Goal: Information Seeking & Learning: Learn about a topic

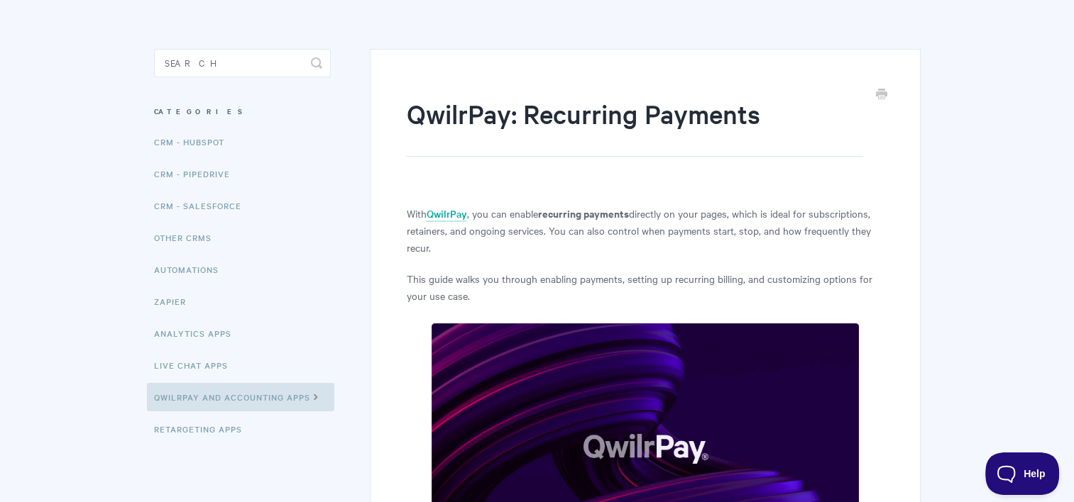
scroll to position [93, 0]
click at [199, 233] on link "Other CRMs" at bounding box center [184, 237] width 75 height 28
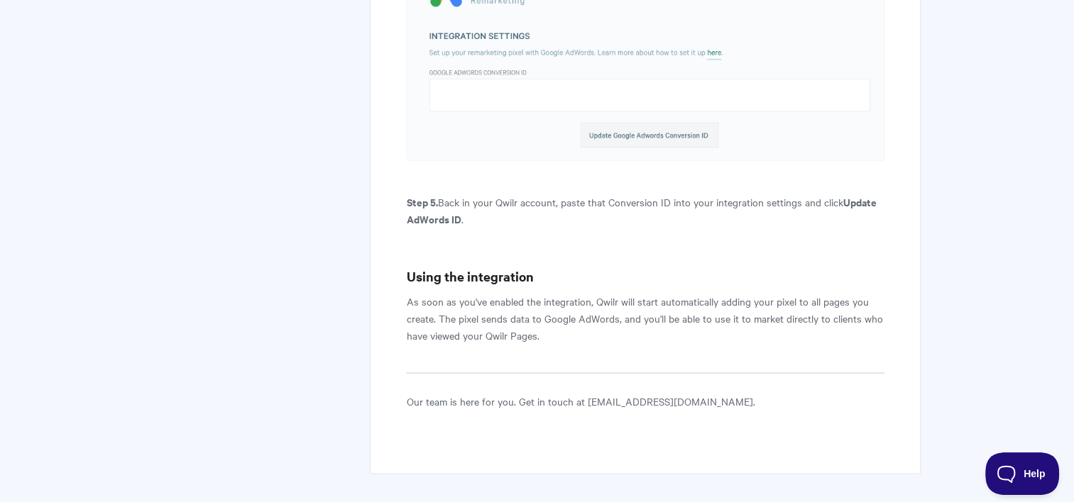
scroll to position [1062, 0]
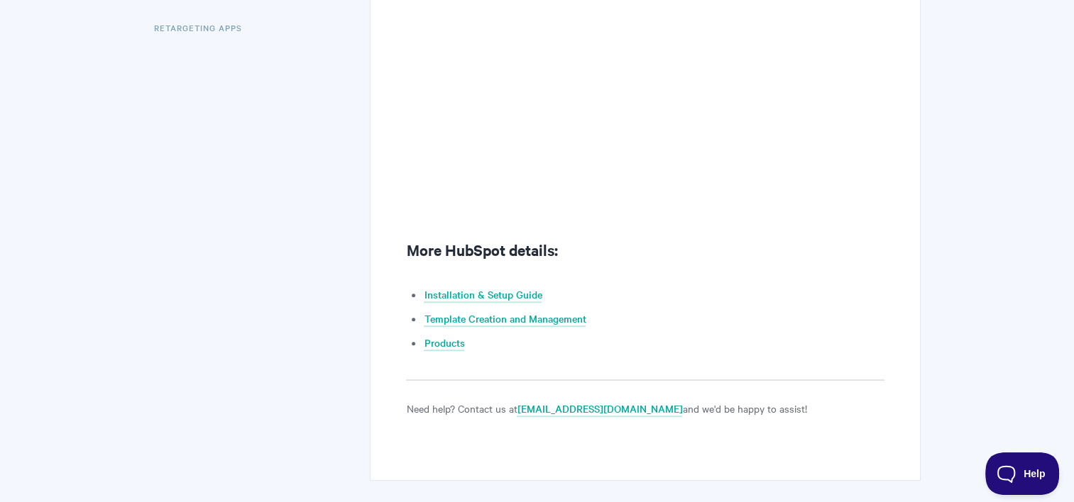
scroll to position [572, 0]
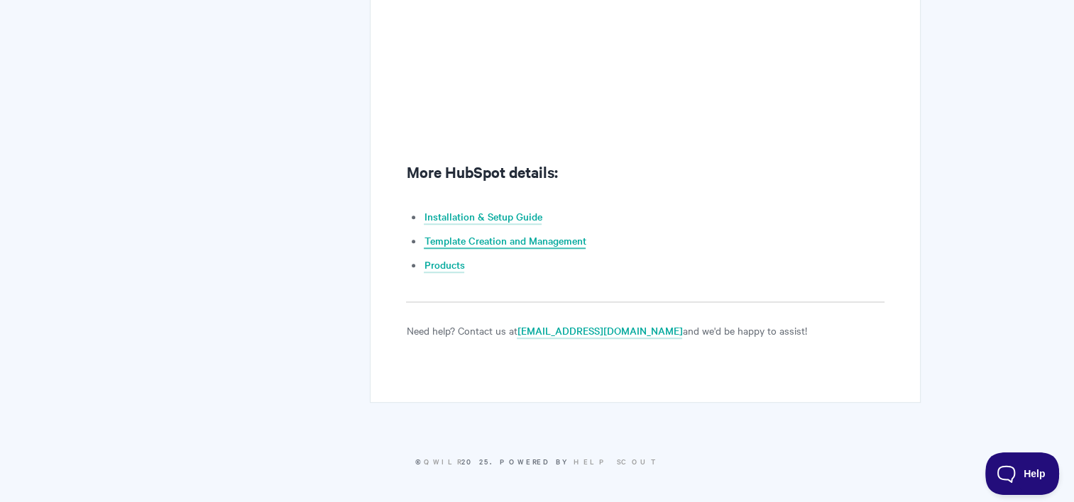
click at [568, 241] on link "Template Creation and Management" at bounding box center [505, 241] width 162 height 16
click at [444, 267] on link "Products" at bounding box center [444, 266] width 40 height 16
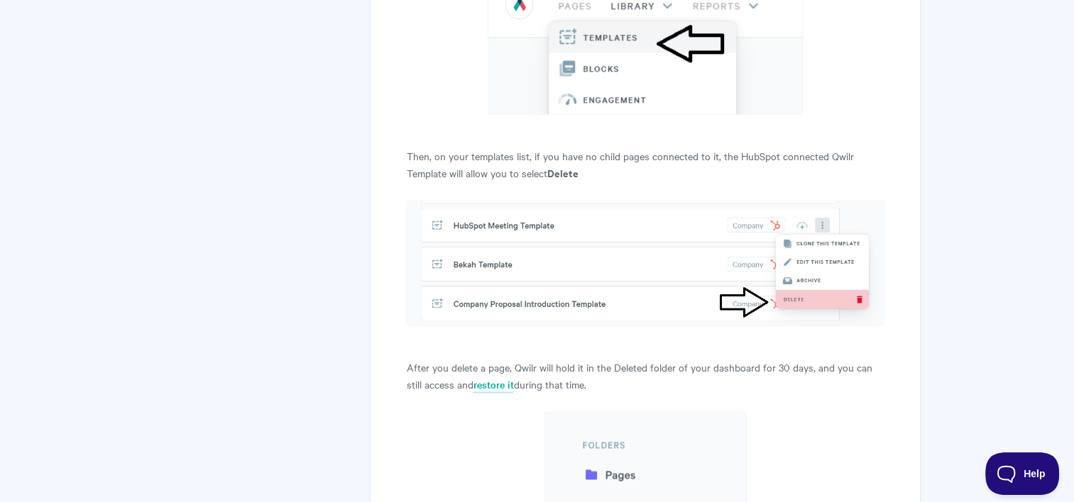
scroll to position [12371, 0]
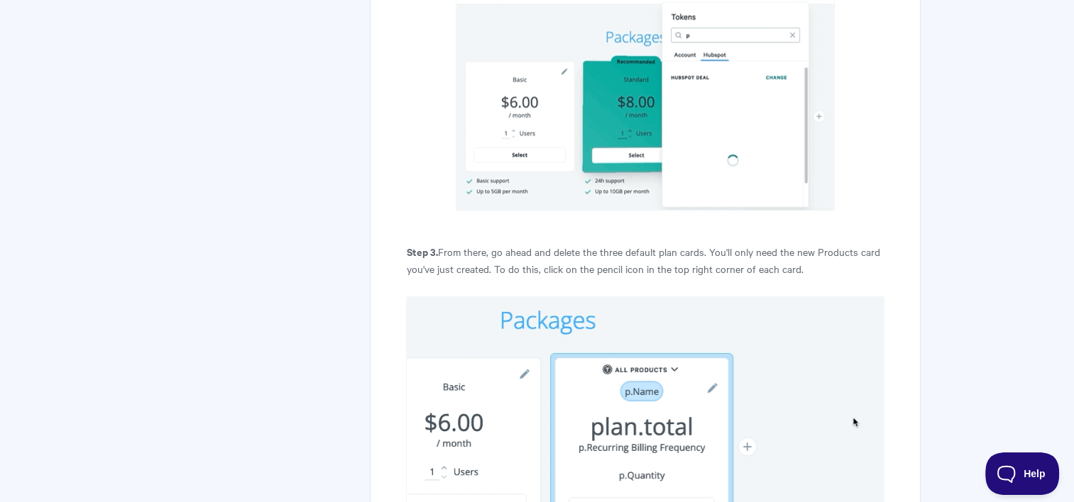
scroll to position [2035, 0]
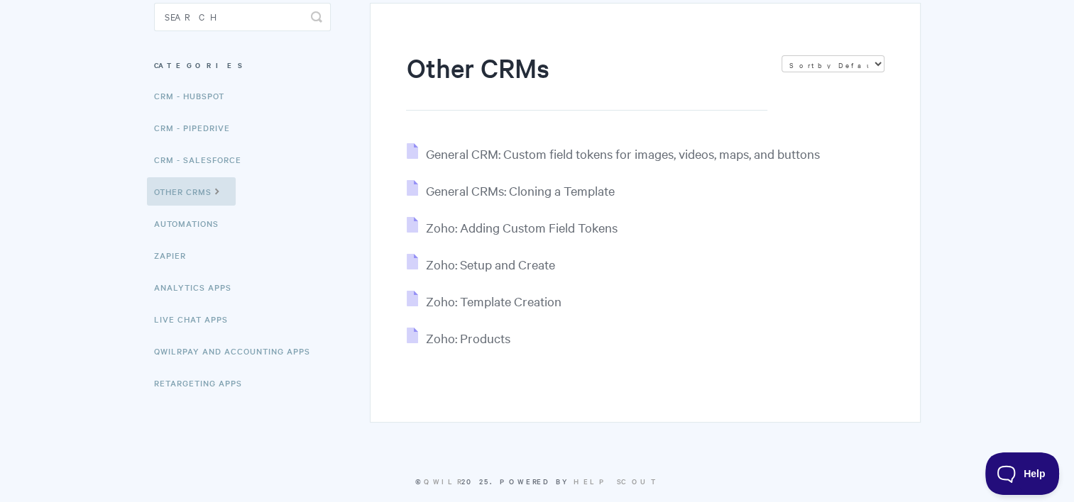
scroll to position [139, 0]
click at [488, 343] on span "Zoho: Products" at bounding box center [467, 337] width 84 height 16
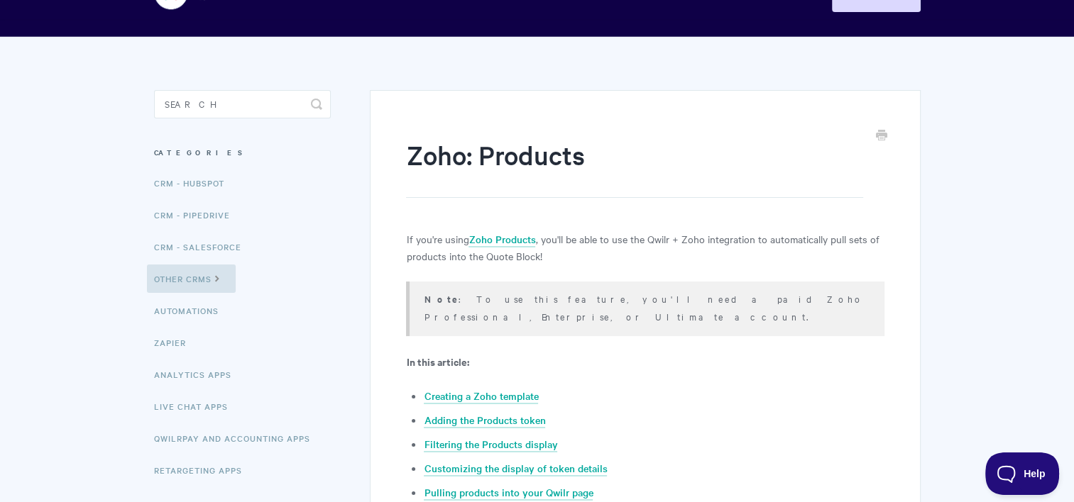
scroll to position [31, 0]
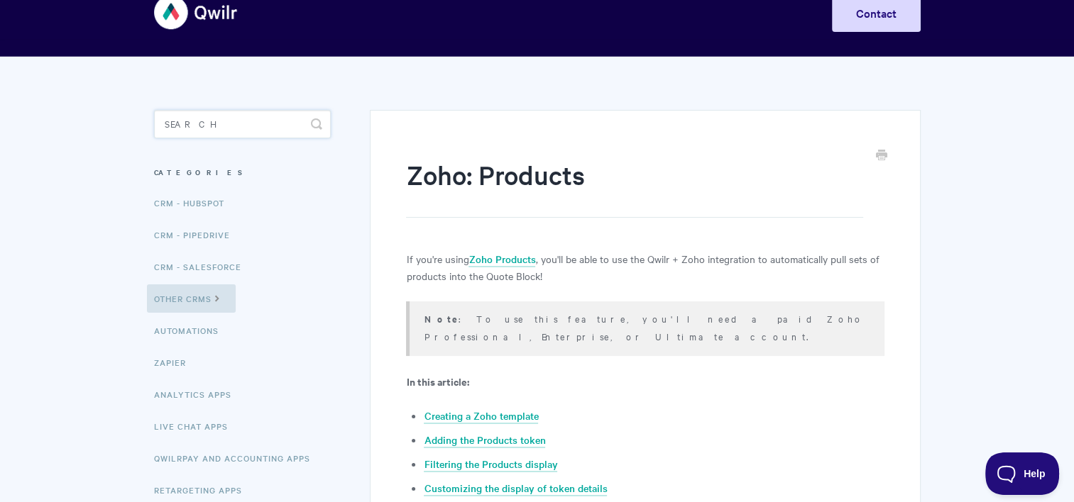
click at [213, 130] on input "Search" at bounding box center [242, 124] width 177 height 28
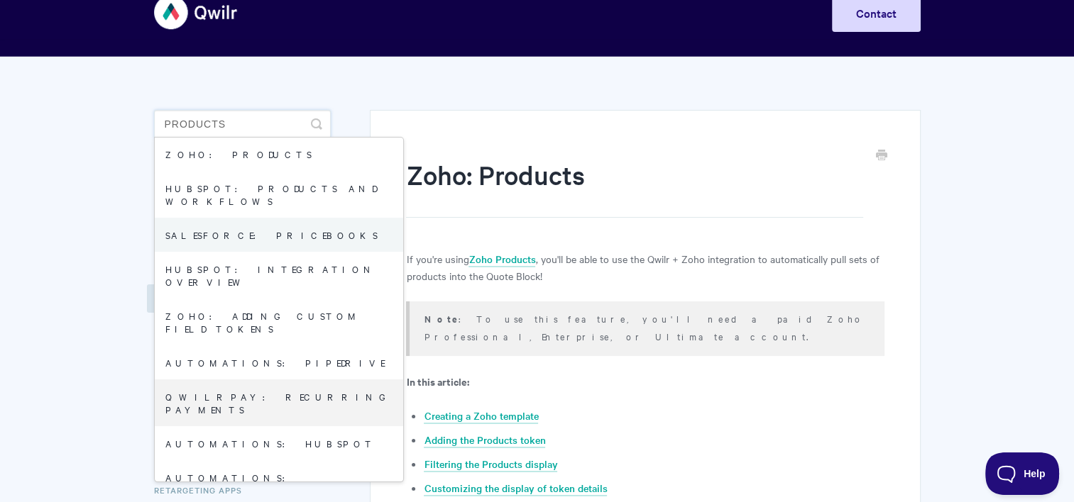
scroll to position [0, 0]
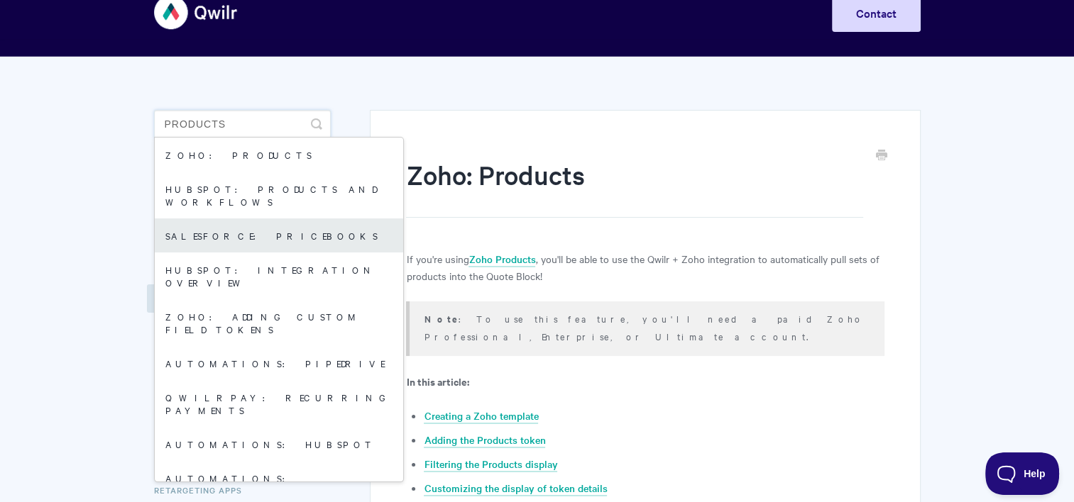
type input "products"
click at [276, 219] on link "Salesforce: Pricebooks" at bounding box center [279, 236] width 248 height 34
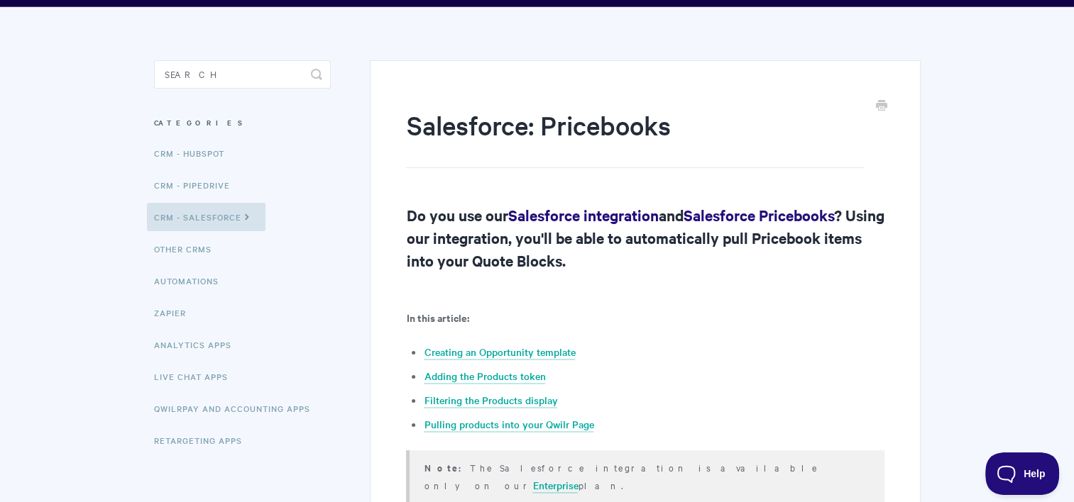
scroll to position [82, 0]
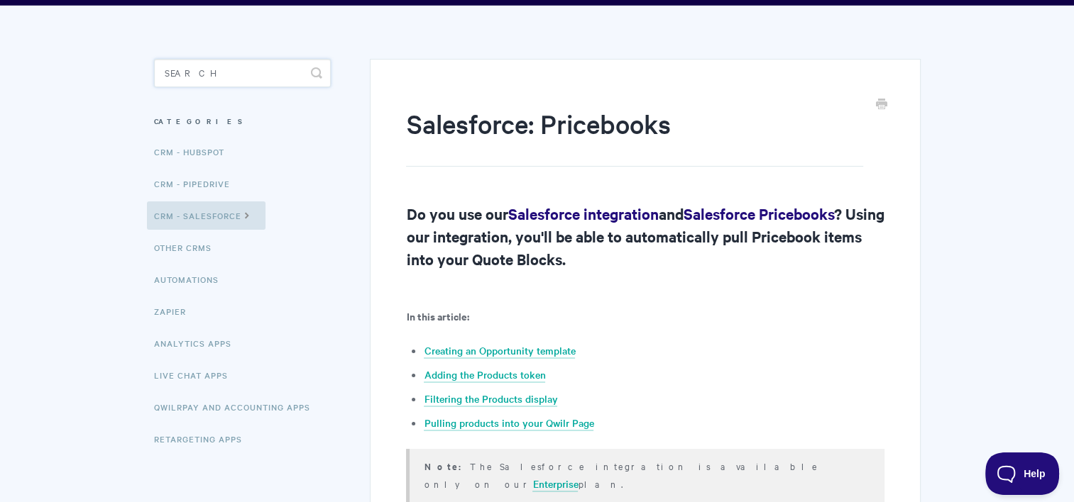
click at [223, 65] on input "Search" at bounding box center [242, 73] width 177 height 28
type input "o"
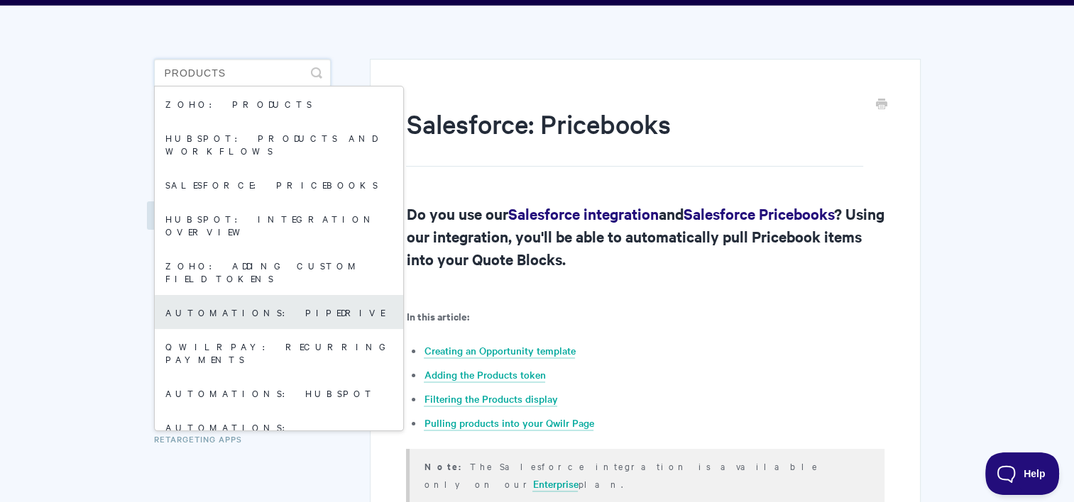
type input "products"
click at [254, 295] on link "Automations: Pipedrive" at bounding box center [279, 312] width 248 height 34
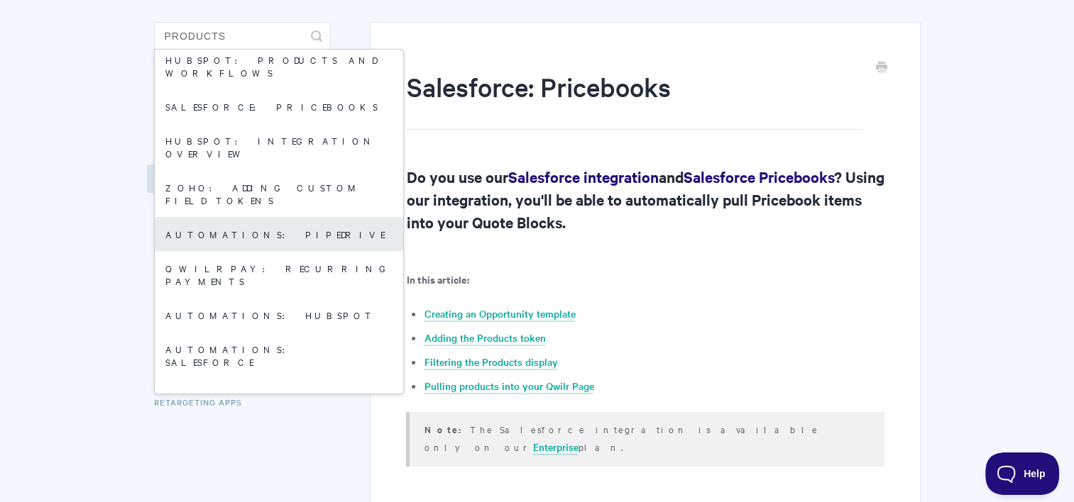
scroll to position [0, 0]
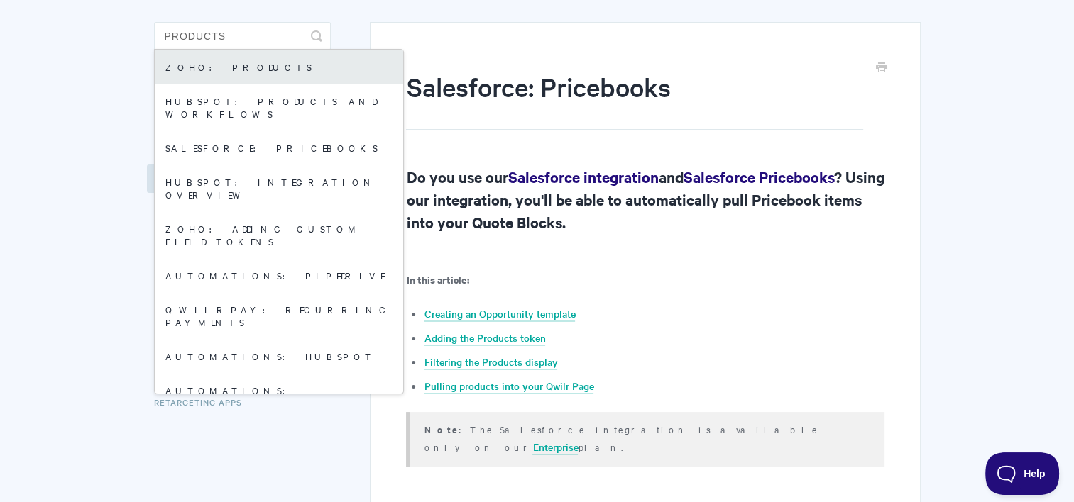
click at [287, 72] on link "Zoho: Products" at bounding box center [279, 67] width 248 height 34
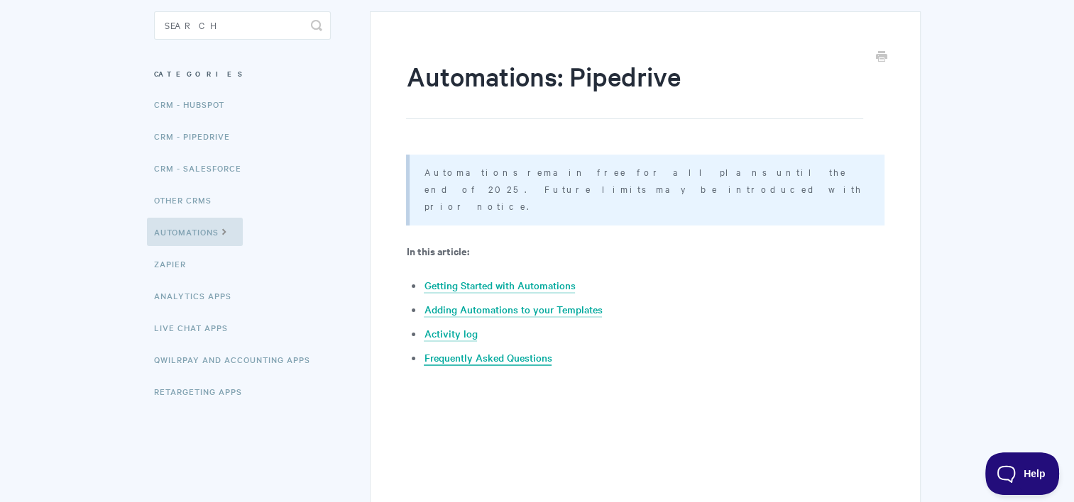
scroll to position [131, 0]
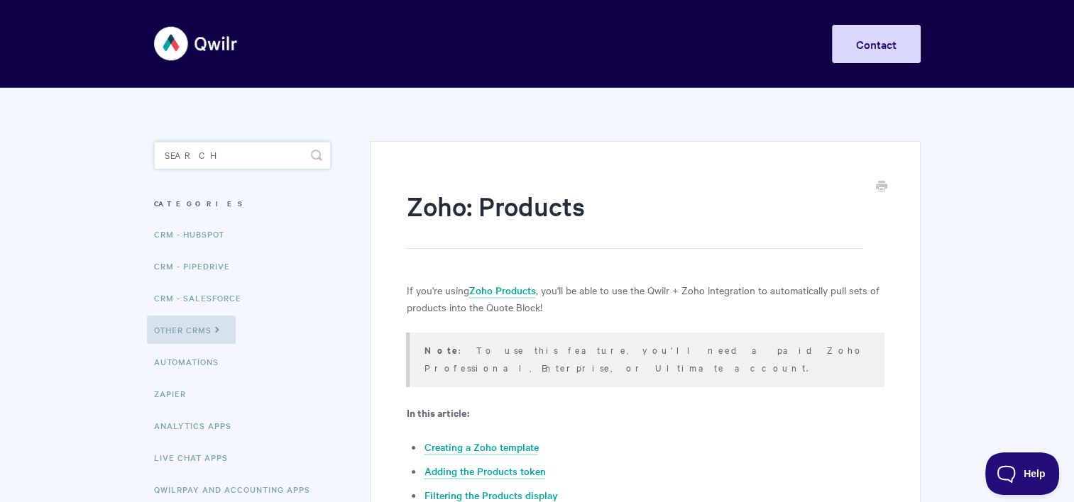
click at [245, 168] on input "Search" at bounding box center [242, 155] width 177 height 28
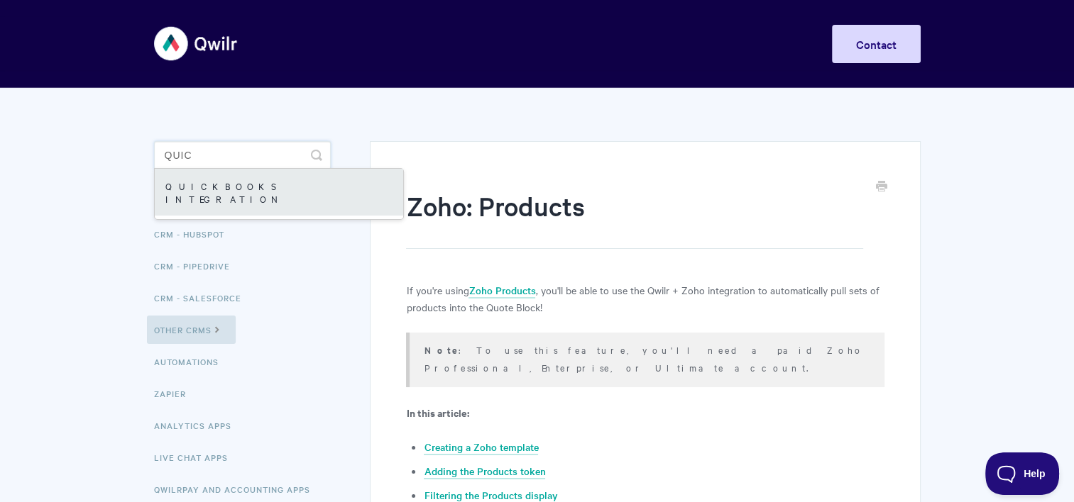
type input "quic"
click at [238, 187] on link "QuickBooks Integration" at bounding box center [279, 192] width 248 height 47
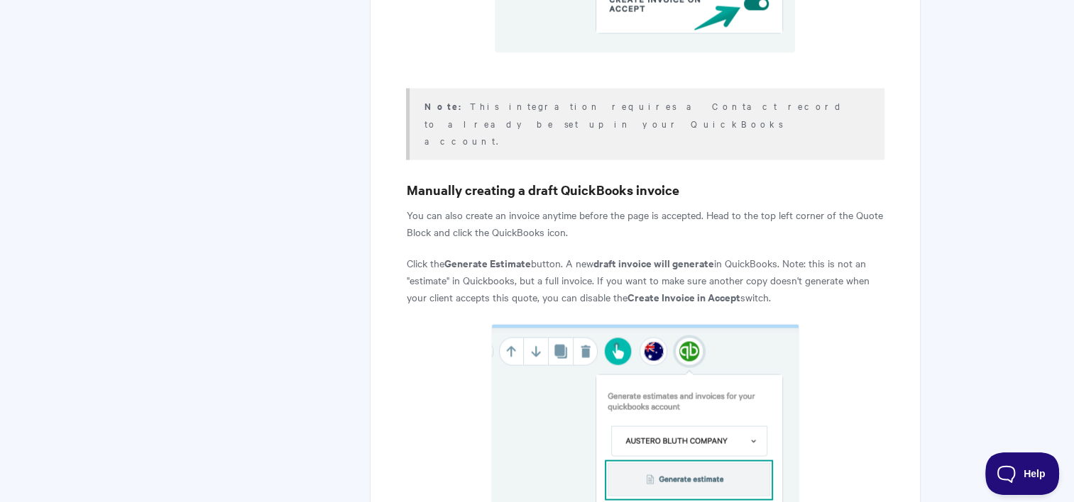
scroll to position [2625, 0]
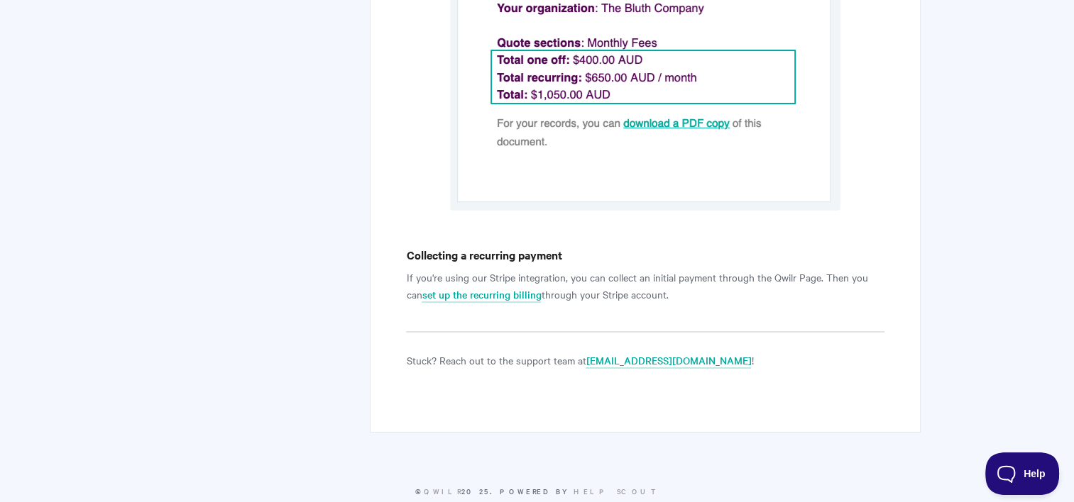
scroll to position [5523, 0]
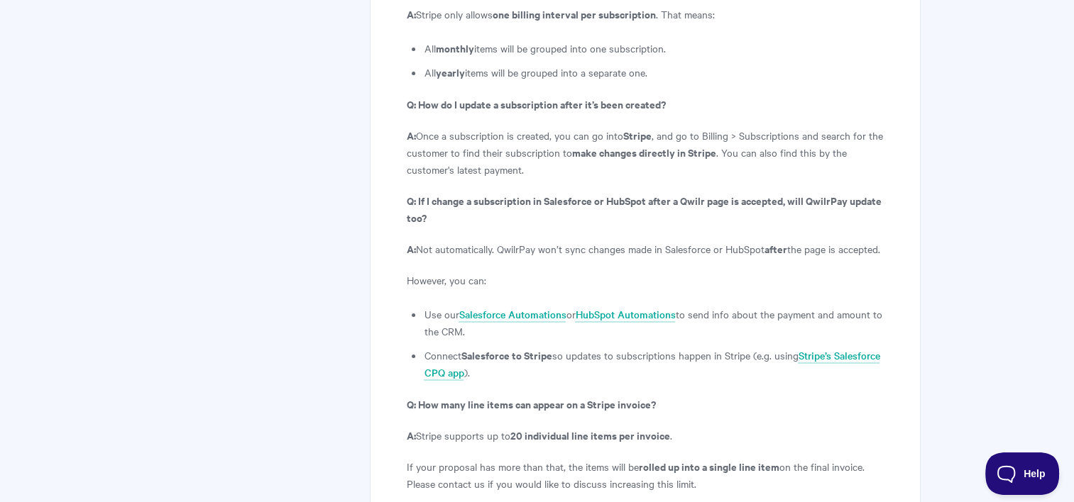
scroll to position [5084, 0]
